Goal: Check status: Check status

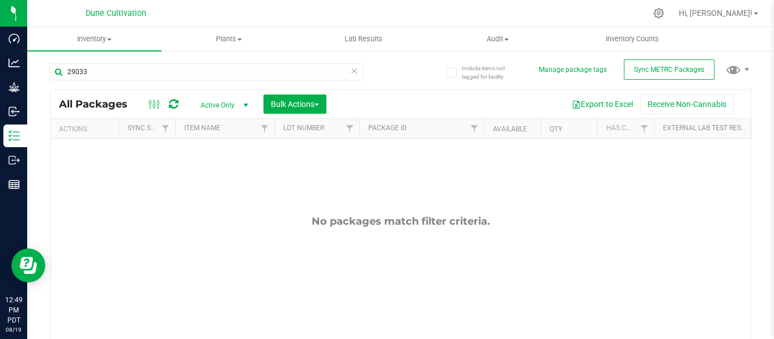
type input "29033"
click at [244, 107] on span "select" at bounding box center [245, 105] width 9 height 9
click at [215, 172] on li "All" at bounding box center [221, 174] width 61 height 17
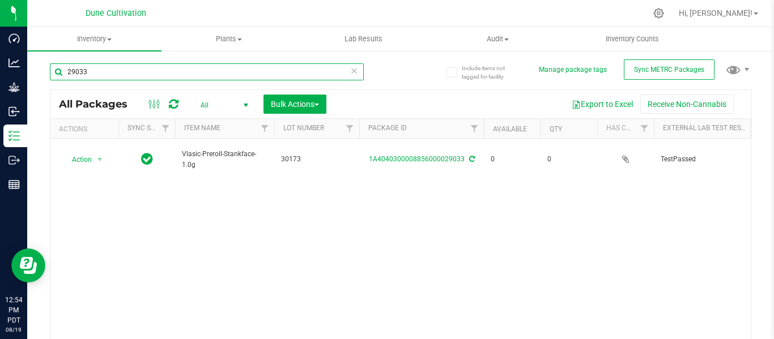
click at [136, 75] on input "29033" at bounding box center [207, 71] width 314 height 17
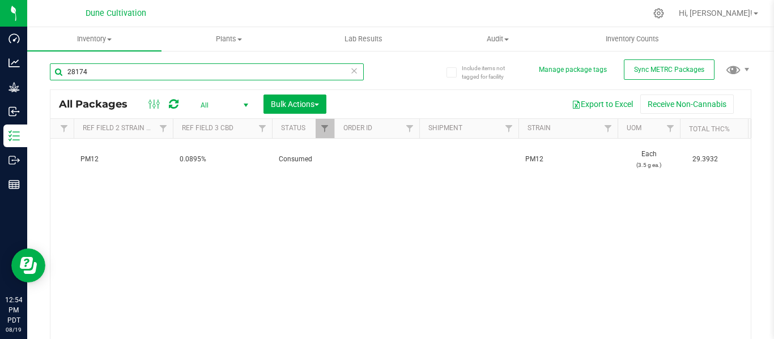
scroll to position [0, 825]
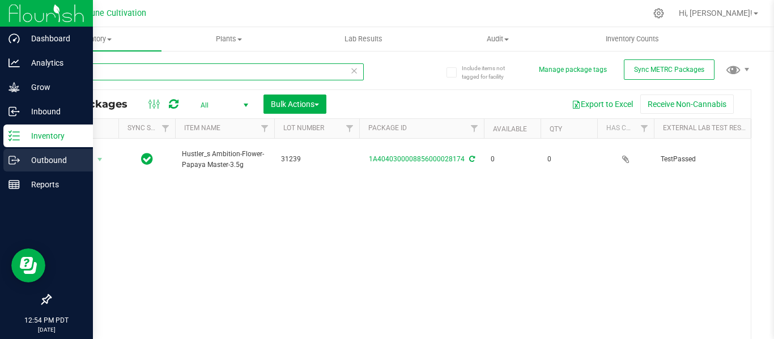
type input "28174"
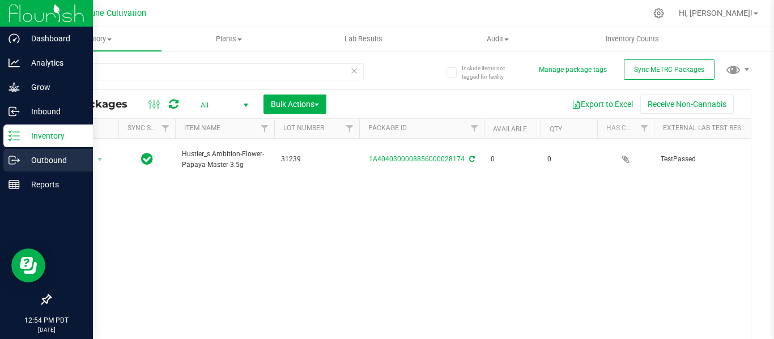
click at [44, 159] on p "Outbound" at bounding box center [54, 160] width 68 height 14
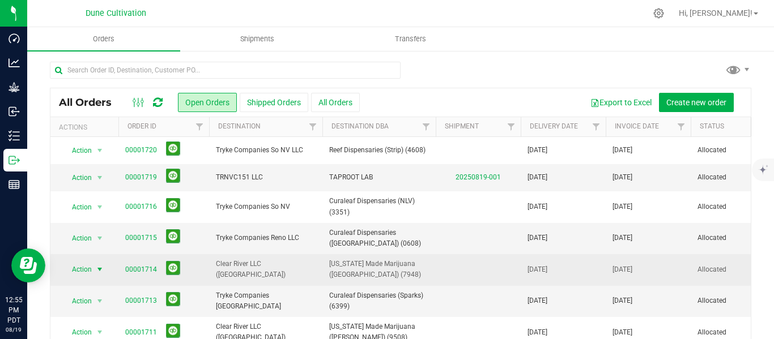
click at [97, 268] on span "select" at bounding box center [99, 269] width 9 height 9
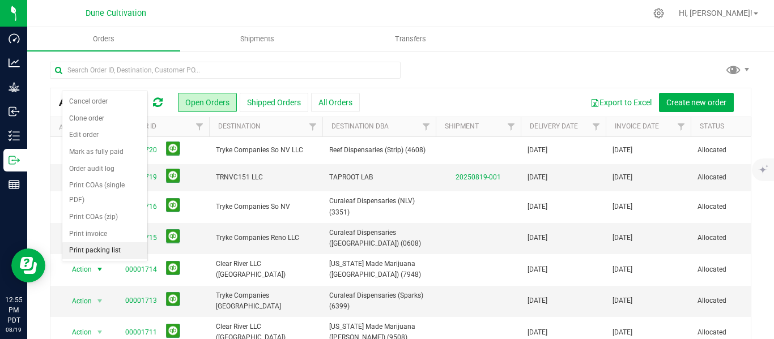
click at [83, 248] on li "Print packing list" at bounding box center [104, 250] width 85 height 17
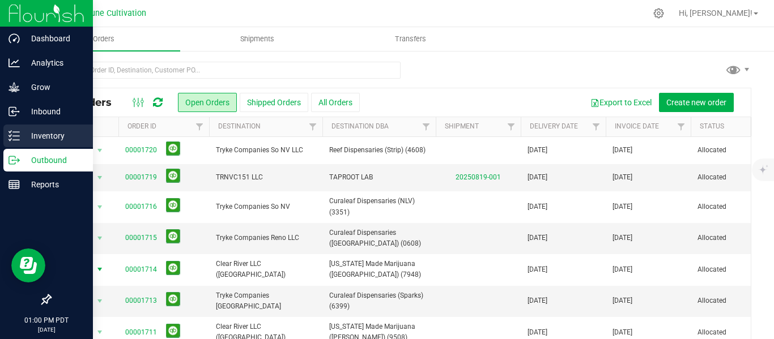
click at [39, 133] on p "Inventory" at bounding box center [54, 136] width 68 height 14
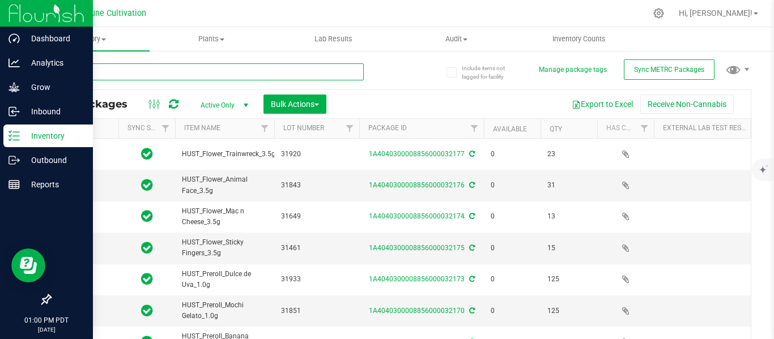
click at [204, 70] on input "text" at bounding box center [207, 71] width 314 height 17
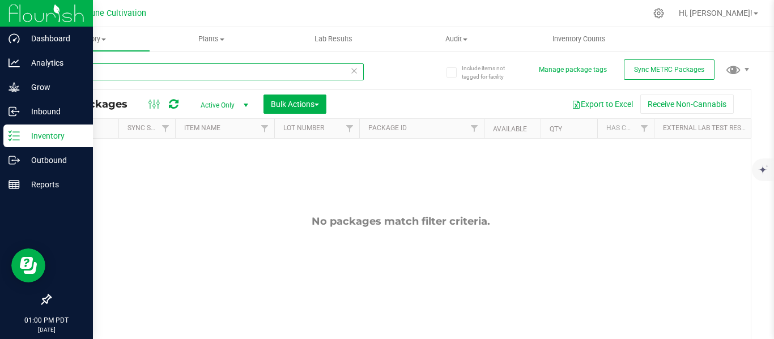
type input "22603"
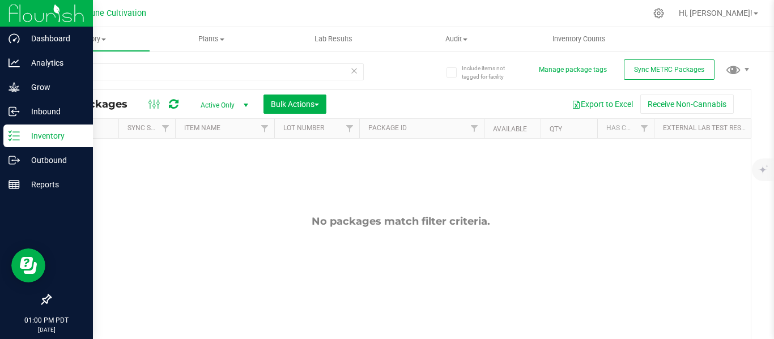
click at [246, 104] on span "select" at bounding box center [245, 105] width 9 height 9
click at [203, 169] on li "All" at bounding box center [221, 174] width 61 height 17
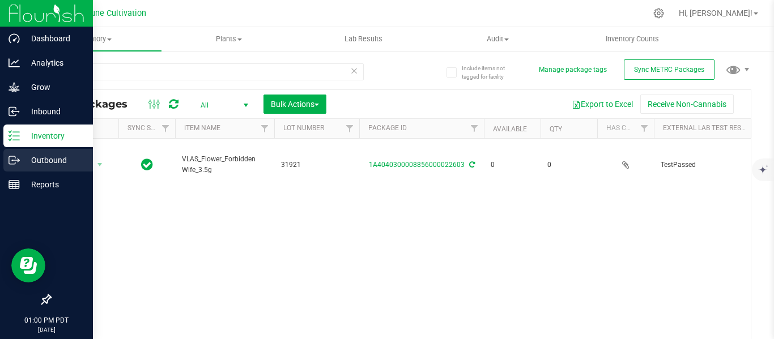
click at [40, 159] on p "Outbound" at bounding box center [54, 160] width 68 height 14
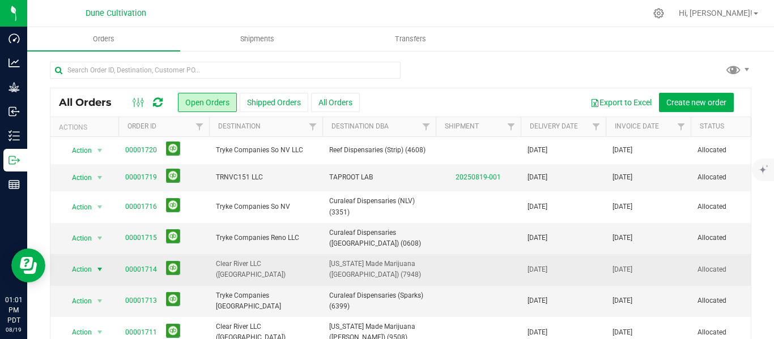
click at [97, 272] on span "select" at bounding box center [99, 269] width 9 height 9
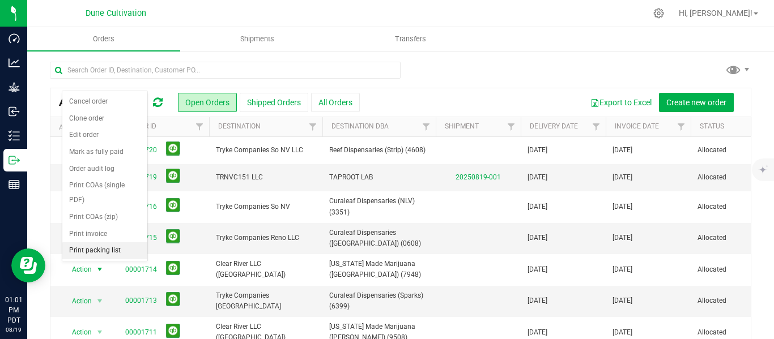
click at [98, 252] on li "Print packing list" at bounding box center [104, 250] width 85 height 17
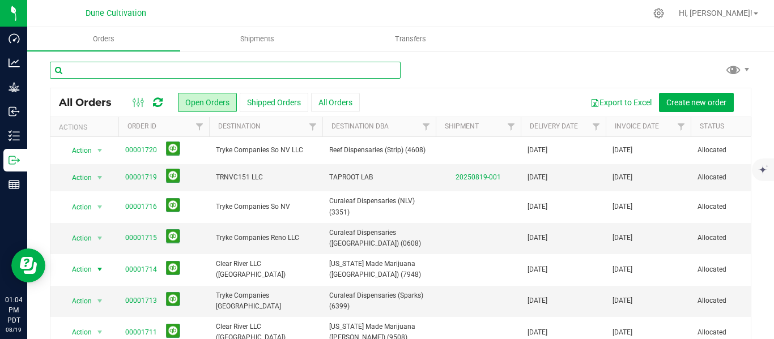
click at [154, 64] on input "text" at bounding box center [225, 70] width 351 height 17
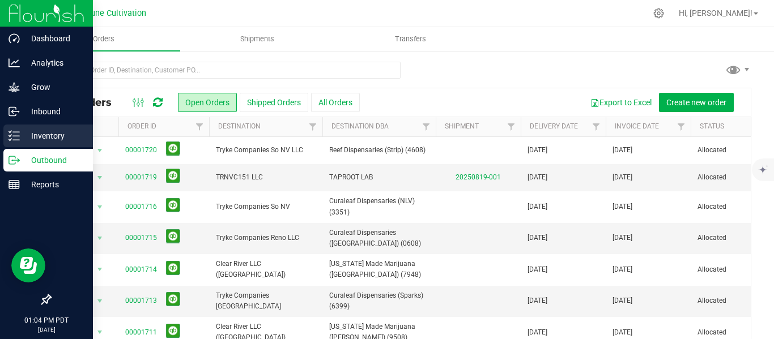
click at [65, 132] on p "Inventory" at bounding box center [54, 136] width 68 height 14
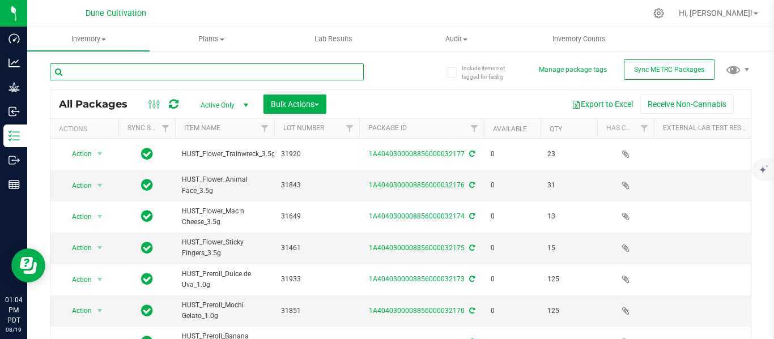
click at [134, 74] on input "text" at bounding box center [207, 71] width 314 height 17
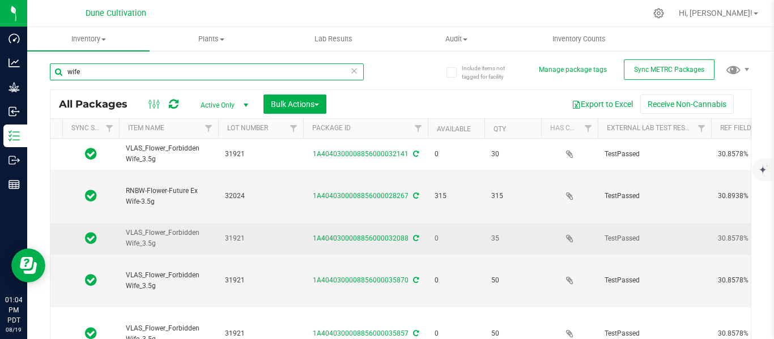
scroll to position [0, 52]
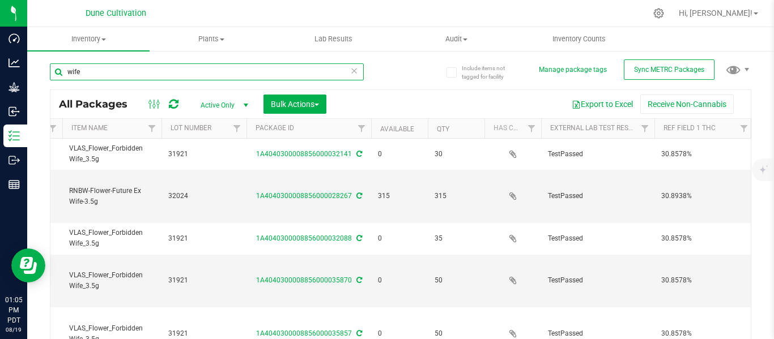
type input "wife"
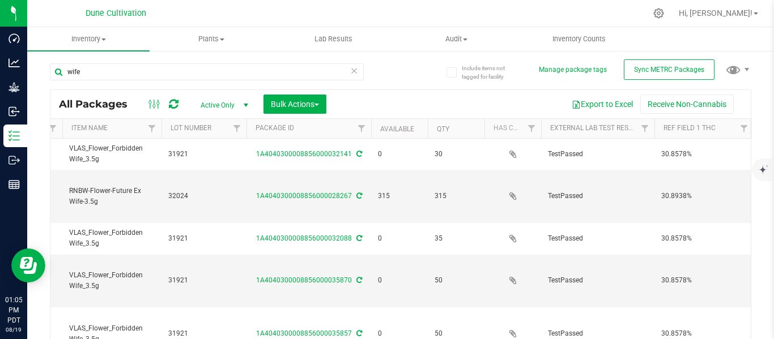
click at [248, 103] on span "select" at bounding box center [245, 105] width 9 height 9
click at [208, 174] on li "All" at bounding box center [221, 174] width 61 height 17
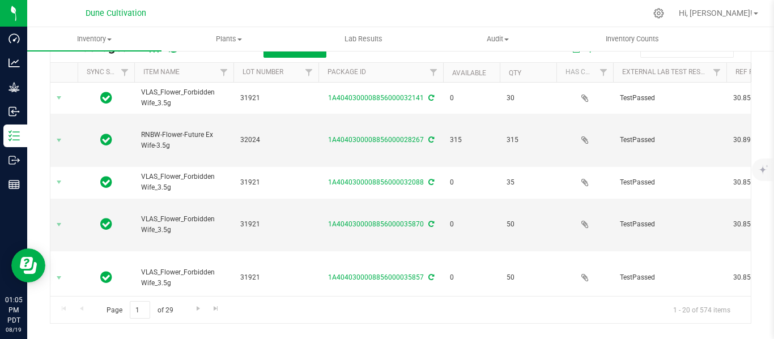
click at [460, 72] on div at bounding box center [458, 73] width 5 height 20
click at [471, 70] on link "Available" at bounding box center [469, 73] width 34 height 8
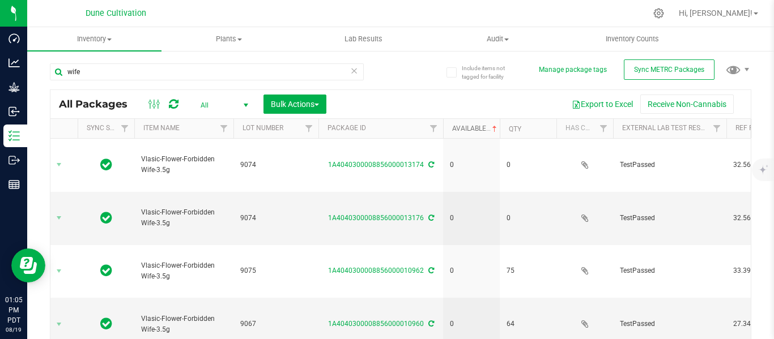
click at [469, 130] on link "Available" at bounding box center [475, 129] width 47 height 8
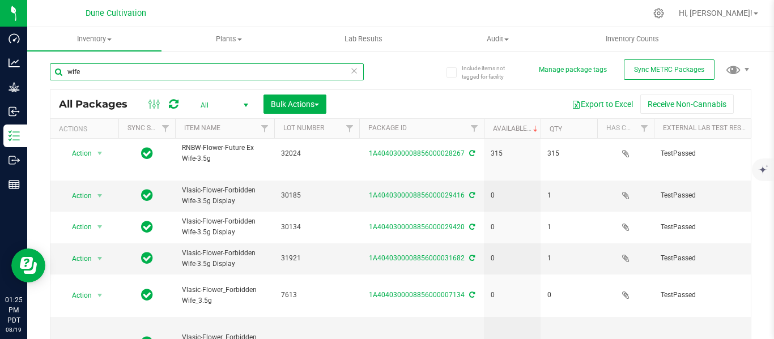
click at [147, 76] on input "wife" at bounding box center [207, 71] width 314 height 17
type input "w"
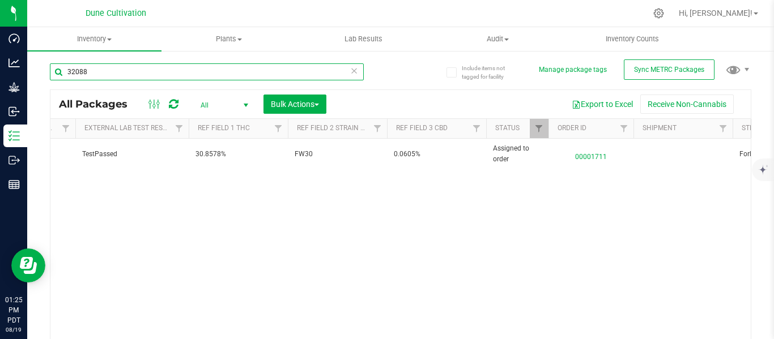
scroll to position [0, 669]
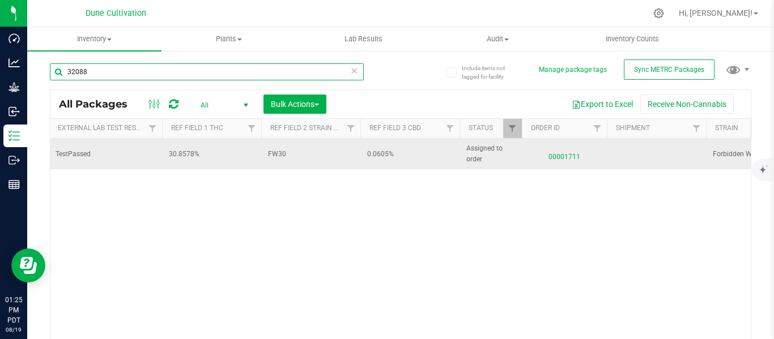
type input "32088"
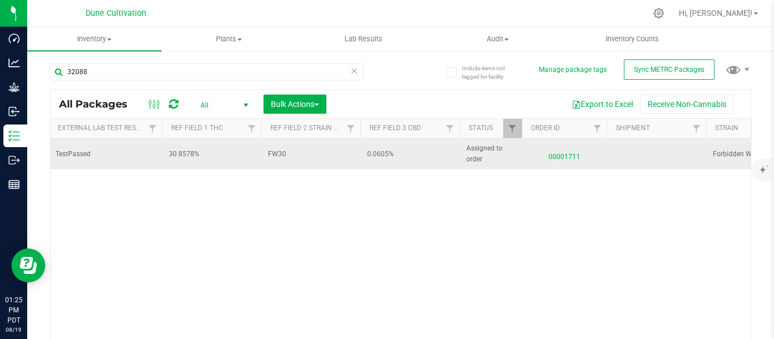
click at [565, 159] on span "00001711" at bounding box center [563, 154] width 71 height 16
